Goal: Information Seeking & Learning: Learn about a topic

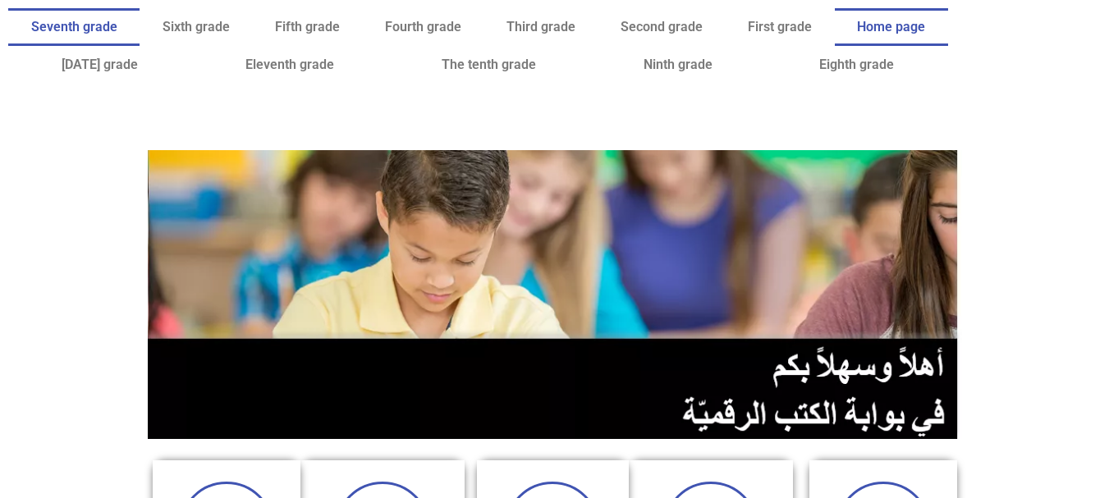
click at [117, 27] on font "Seventh grade" at bounding box center [74, 27] width 86 height 16
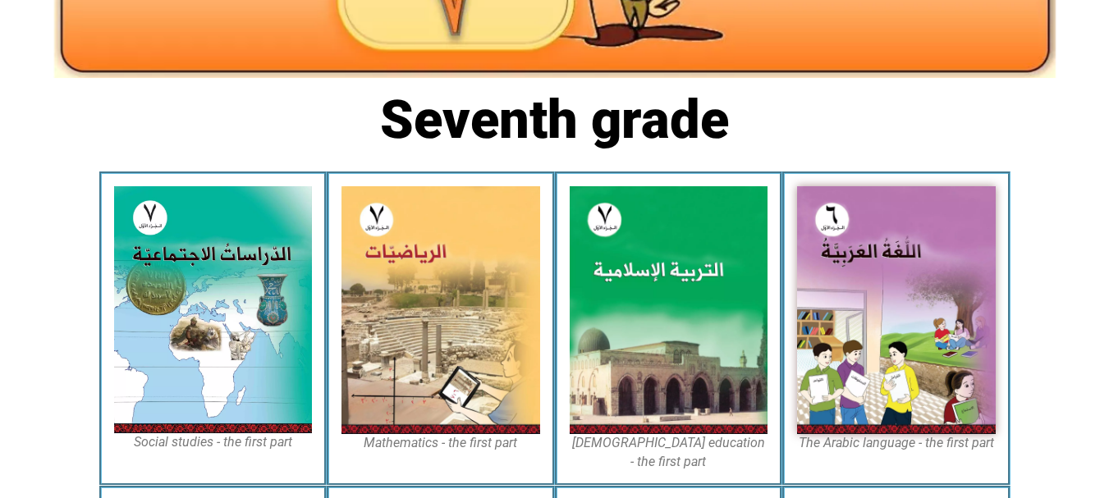
scroll to position [341, 0]
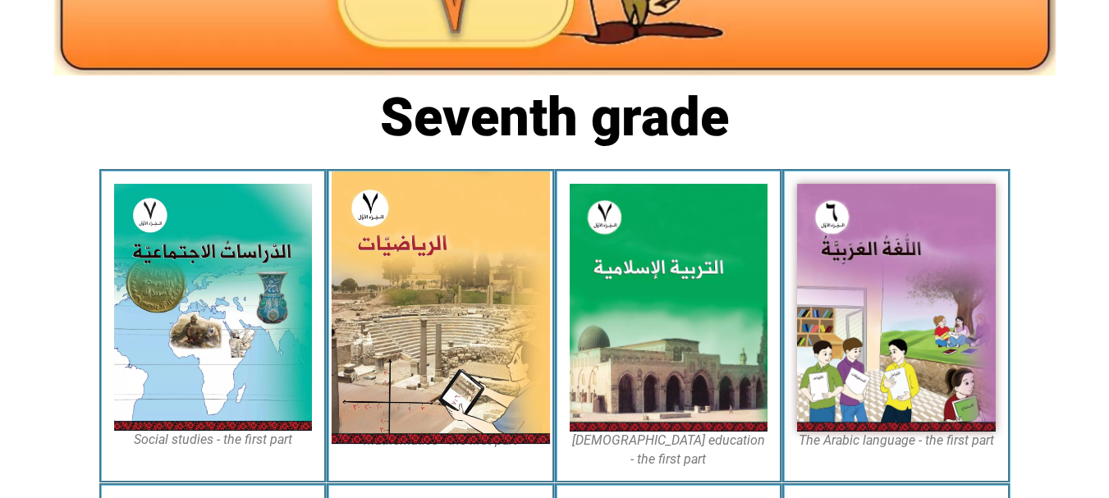
click at [497, 287] on img at bounding box center [441, 308] width 218 height 273
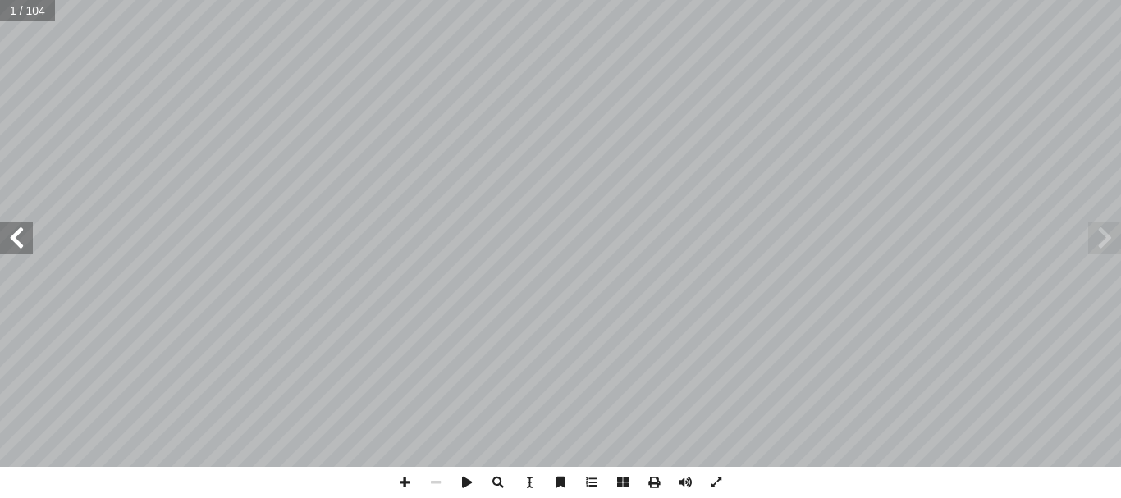
click at [29, 237] on span at bounding box center [16, 238] width 33 height 33
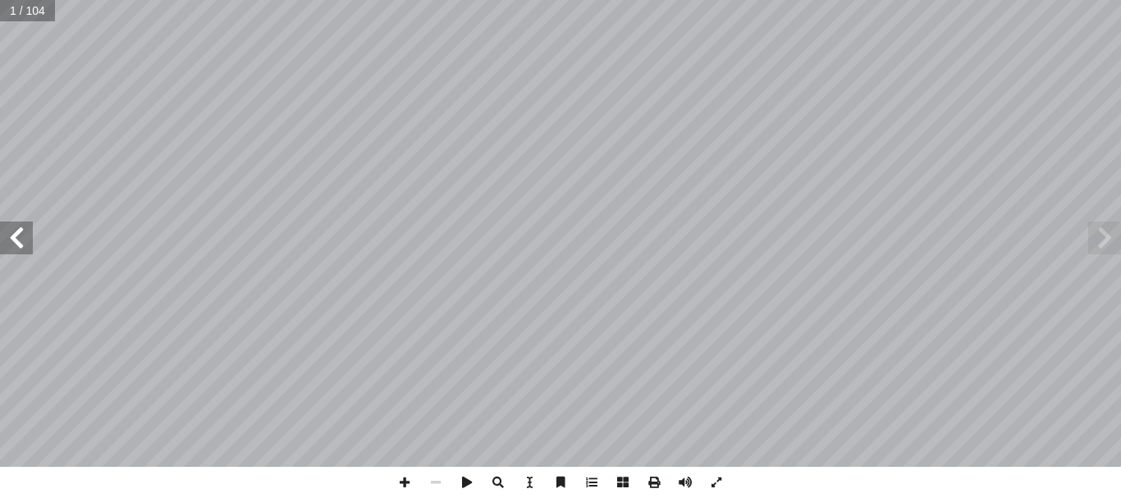
click at [29, 237] on span at bounding box center [16, 238] width 33 height 33
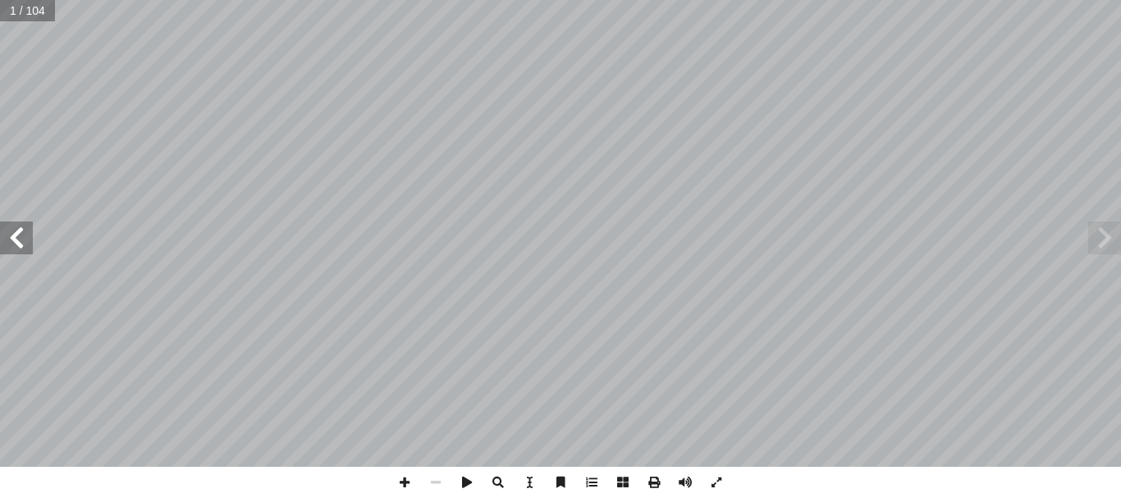
click at [29, 237] on span at bounding box center [16, 238] width 33 height 33
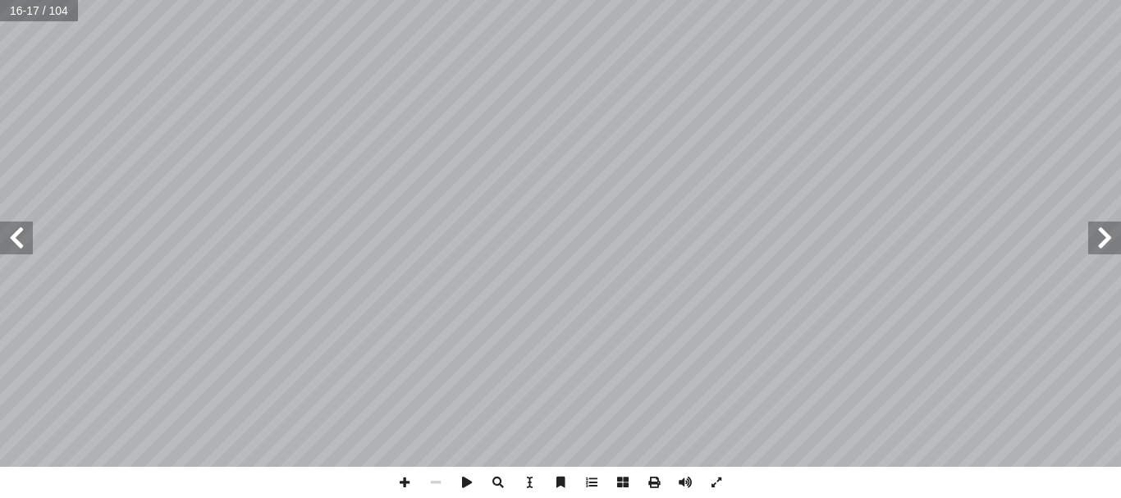
click at [29, 237] on span at bounding box center [16, 238] width 33 height 33
click at [404, 483] on span at bounding box center [404, 482] width 31 height 31
click at [22, 240] on span at bounding box center [16, 238] width 33 height 33
click at [20, 227] on span at bounding box center [16, 238] width 33 height 33
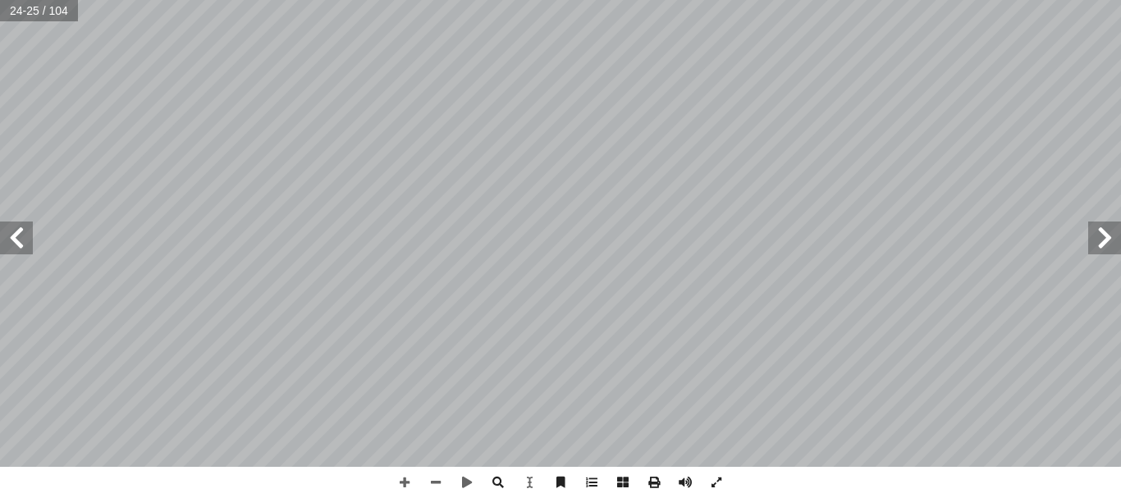
click at [1104, 254] on span at bounding box center [1104, 238] width 33 height 33
click at [16, 236] on span at bounding box center [16, 238] width 33 height 33
click at [414, 470] on span at bounding box center [404, 482] width 31 height 31
